Goal: Entertainment & Leisure: Consume media (video, audio)

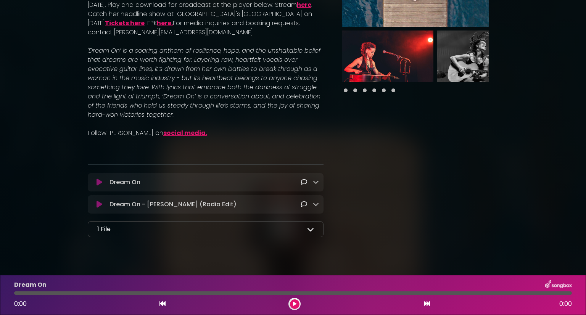
scroll to position [159, 0]
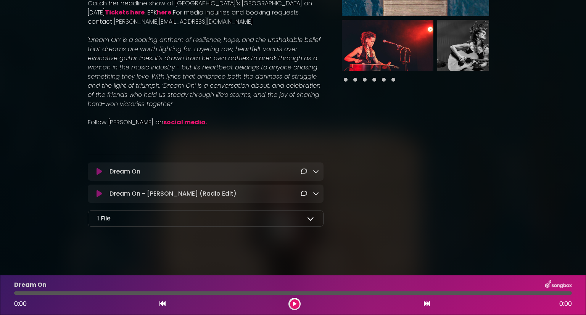
click at [311, 218] on icon at bounding box center [310, 218] width 7 height 7
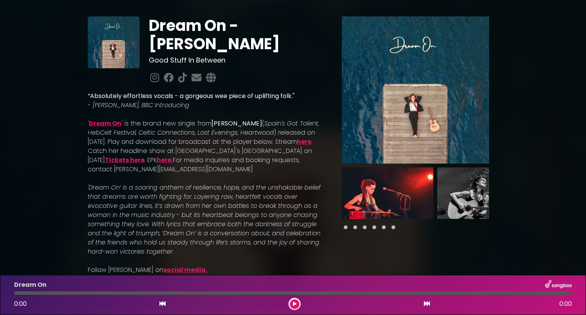
scroll to position [0, 0]
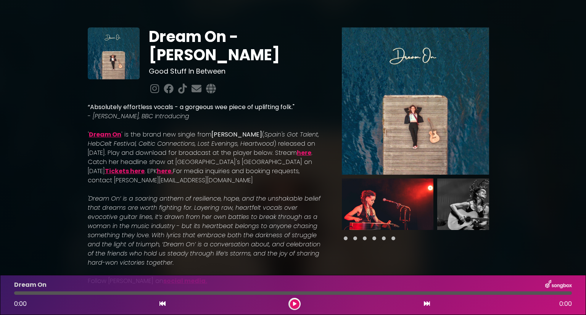
click at [355, 239] on span at bounding box center [355, 239] width 4 height 4
click at [364, 239] on span at bounding box center [365, 239] width 4 height 4
click at [399, 208] on img at bounding box center [388, 205] width 92 height 52
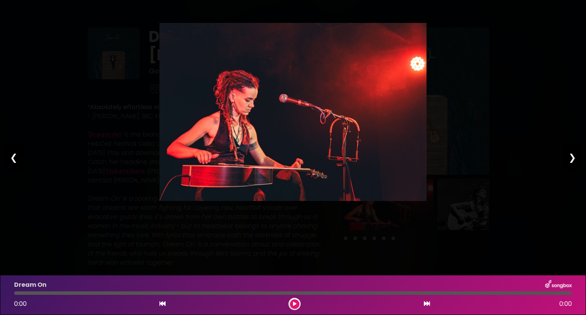
click at [574, 158] on div "❯" at bounding box center [573, 158] width 20 height 26
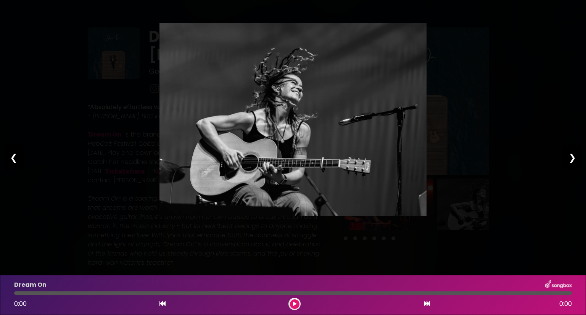
click at [574, 158] on div "❯" at bounding box center [573, 158] width 20 height 26
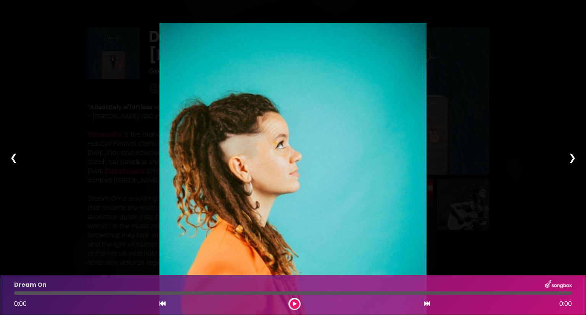
click at [574, 158] on div "❯" at bounding box center [573, 158] width 20 height 26
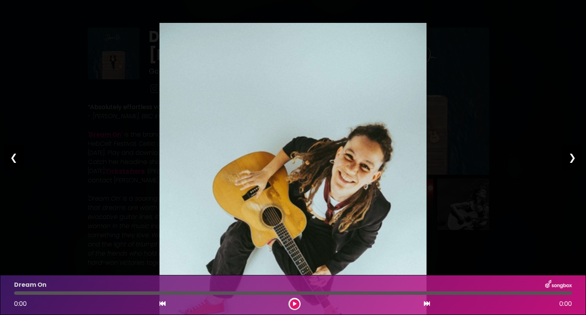
click at [574, 158] on div "❯" at bounding box center [573, 158] width 20 height 26
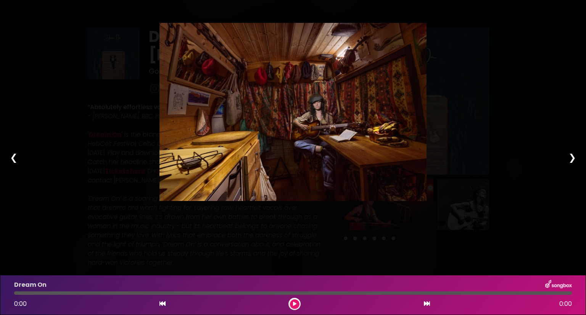
click at [574, 158] on div "❯" at bounding box center [573, 158] width 20 height 26
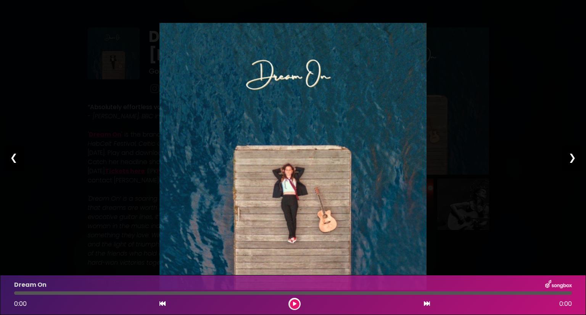
click at [574, 158] on div "❯" at bounding box center [573, 158] width 20 height 26
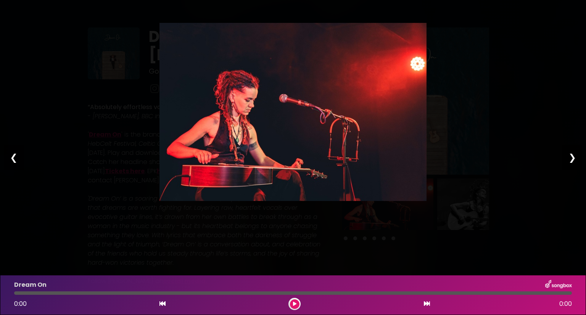
click at [574, 158] on div "❯" at bounding box center [573, 158] width 20 height 26
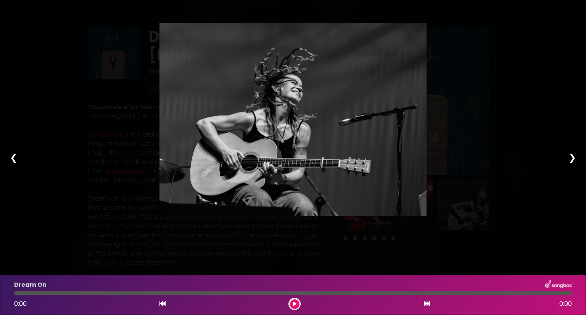
click at [13, 159] on div "❮" at bounding box center [14, 158] width 20 height 26
